Goal: Transaction & Acquisition: Purchase product/service

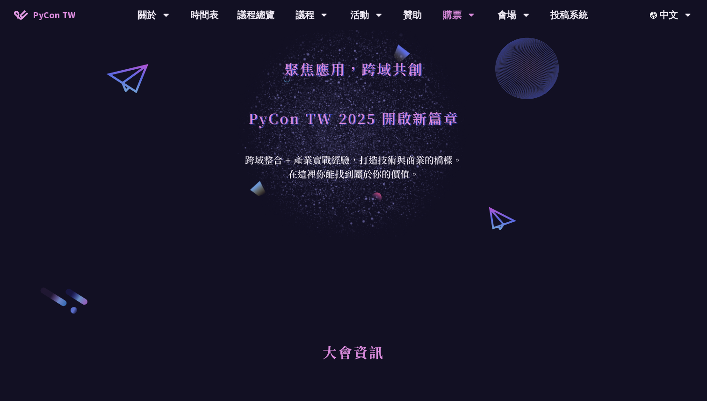
scroll to position [25, 0]
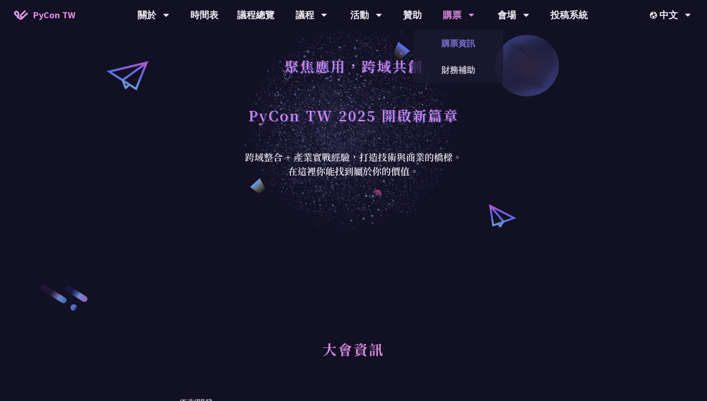
click at [455, 51] on link "購票資訊" at bounding box center [459, 43] width 90 height 22
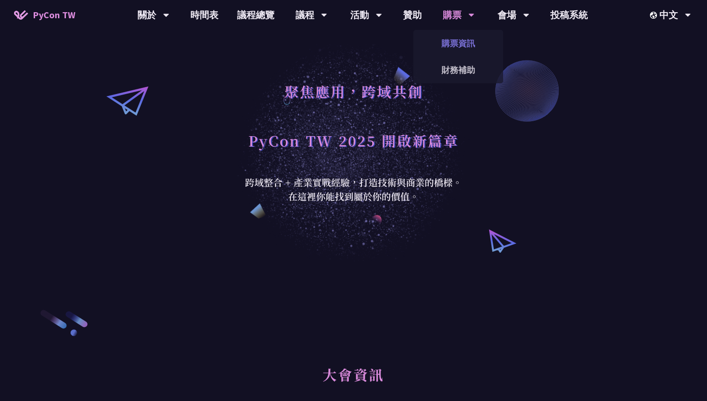
click at [456, 42] on link "購票資訊" at bounding box center [459, 43] width 90 height 22
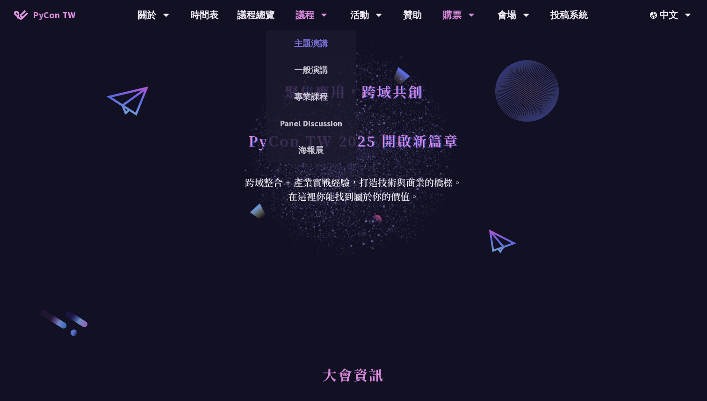
click at [308, 43] on link "主題演講" at bounding box center [311, 43] width 90 height 22
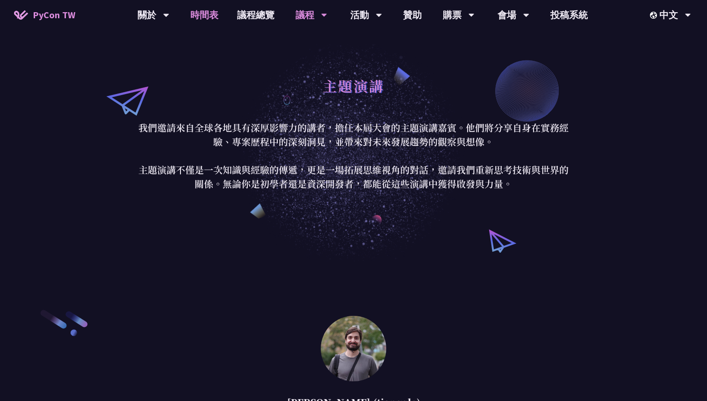
click at [203, 14] on link "時間表" at bounding box center [204, 15] width 47 height 30
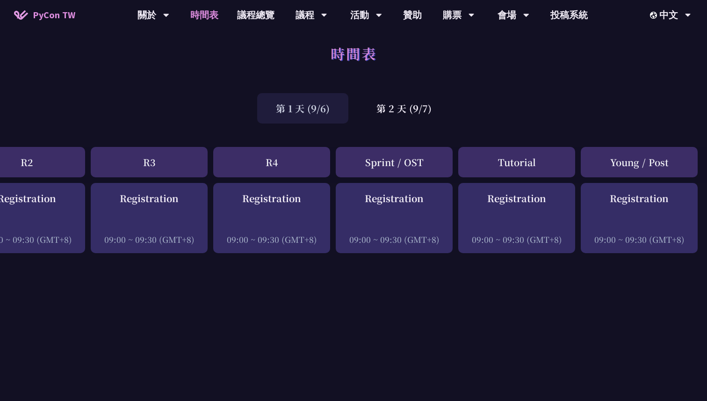
scroll to position [0, 286]
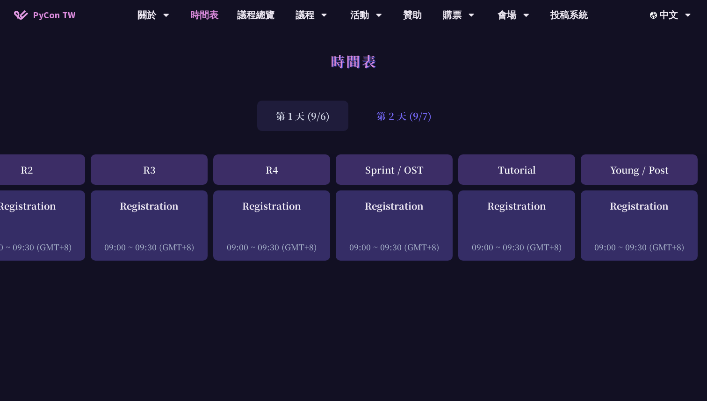
click at [407, 115] on div "第 2 天 (9/7)" at bounding box center [404, 116] width 93 height 30
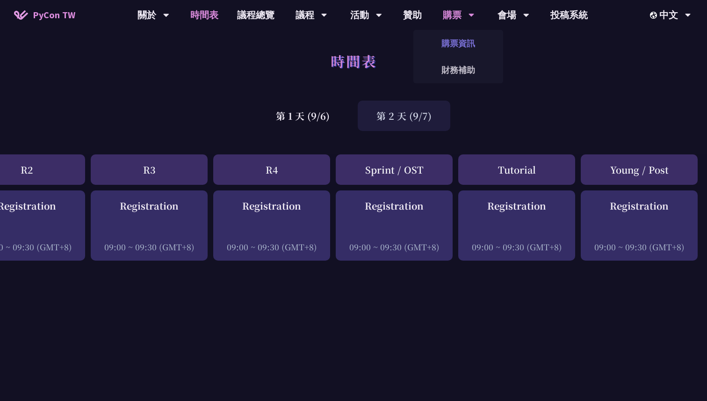
click at [454, 45] on link "購票資訊" at bounding box center [459, 43] width 90 height 22
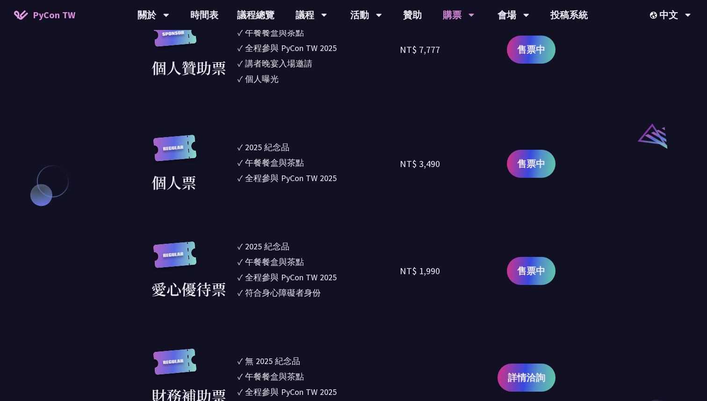
scroll to position [952, 0]
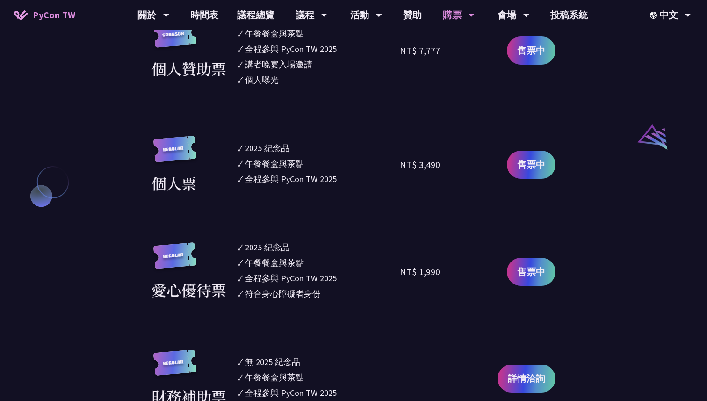
drag, startPoint x: 401, startPoint y: 168, endPoint x: 434, endPoint y: 168, distance: 33.2
click at [433, 168] on div "NT$ 3,490" at bounding box center [420, 165] width 40 height 14
click at [435, 168] on div "NT$ 3,490" at bounding box center [420, 165] width 40 height 14
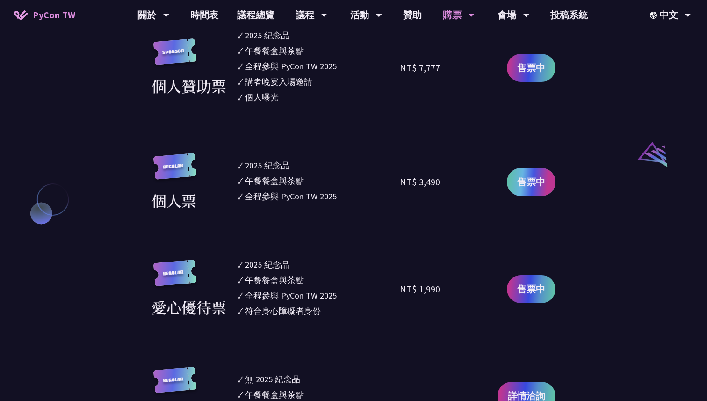
click at [536, 180] on span "售票中" at bounding box center [531, 182] width 28 height 14
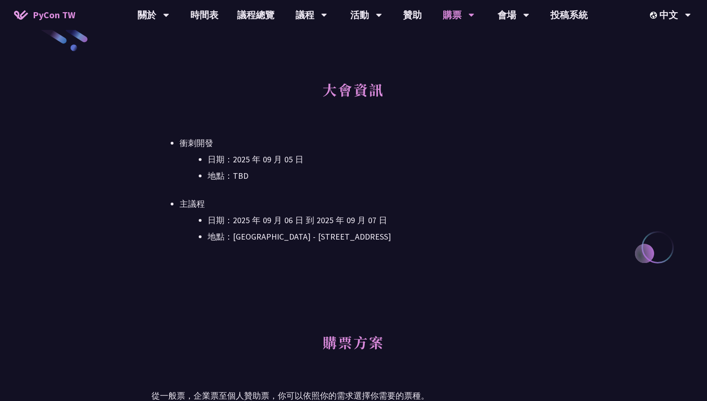
scroll to position [291, 0]
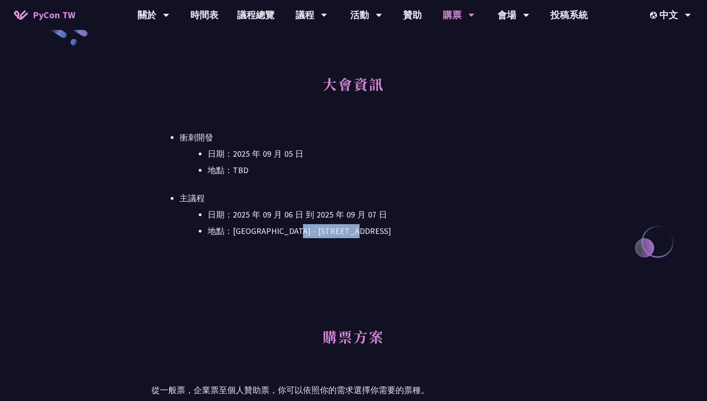
drag, startPoint x: 312, startPoint y: 232, endPoint x: 408, endPoint y: 232, distance: 96.4
click at [408, 232] on li "地點：[GEOGRAPHIC_DATA] - ​[STREET_ADDRESS]" at bounding box center [382, 231] width 348 height 14
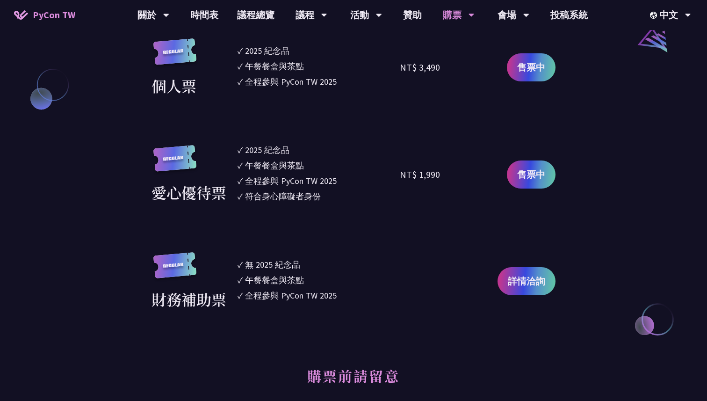
scroll to position [1042, 0]
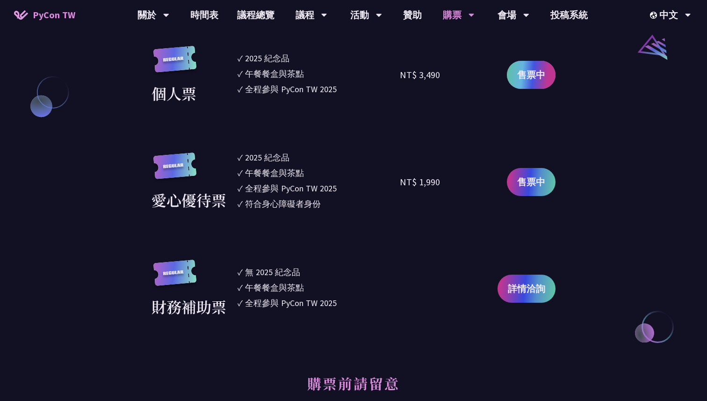
click at [538, 71] on span "售票中" at bounding box center [531, 75] width 28 height 14
